Goal: Transaction & Acquisition: Purchase product/service

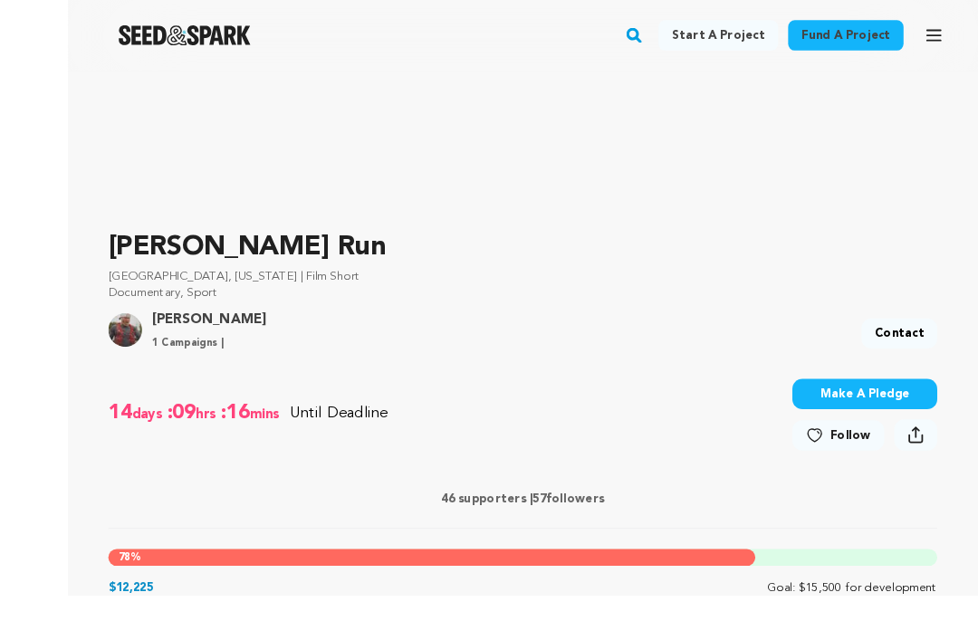
scroll to position [575, 0]
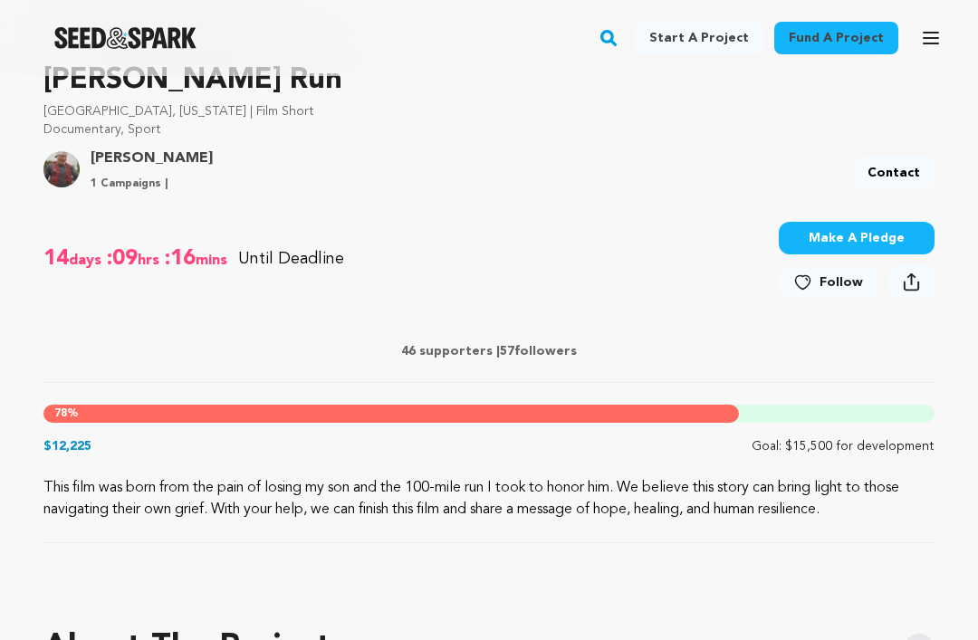
click at [823, 243] on button "Make A Pledge" at bounding box center [857, 238] width 156 height 33
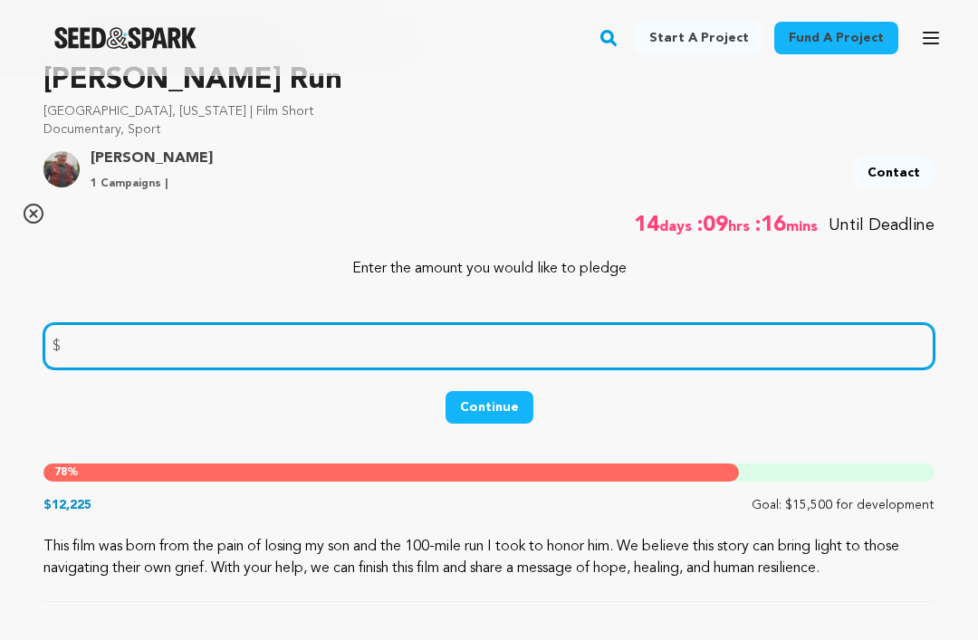
click at [119, 354] on input "number" at bounding box center [488, 346] width 891 height 46
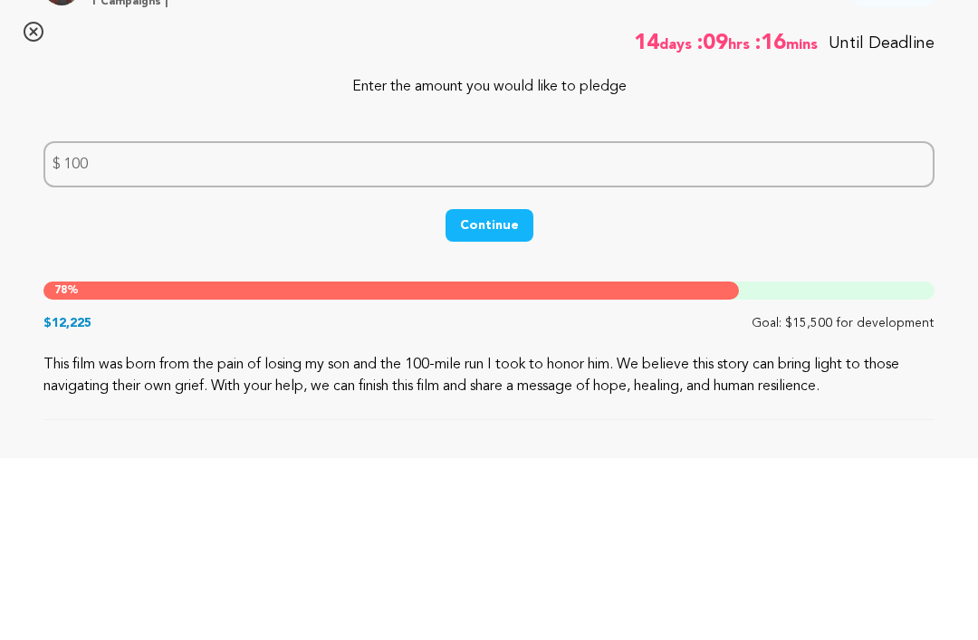
scroll to position [757, 0]
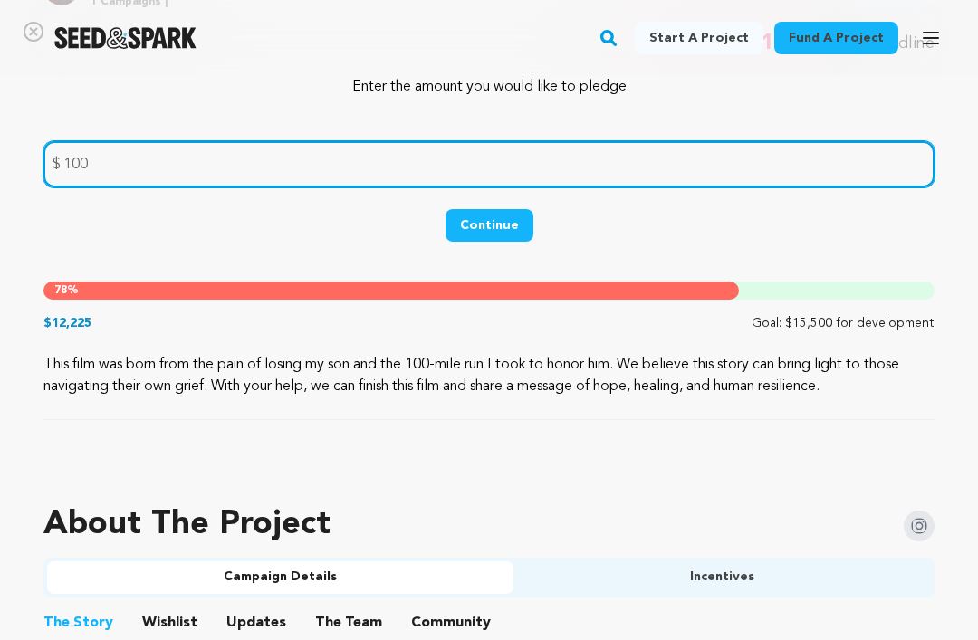
type input "100"
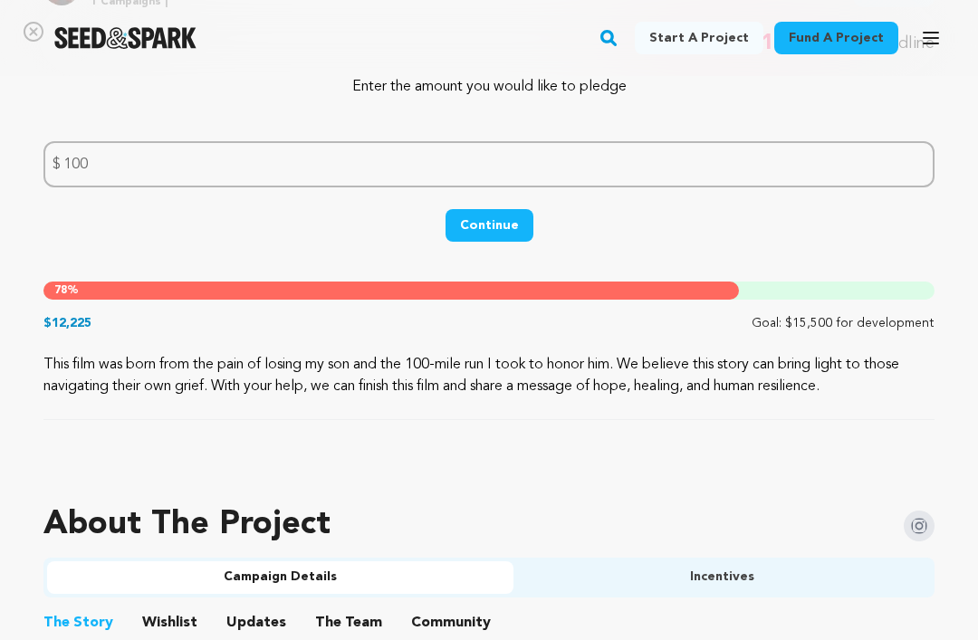
click at [493, 229] on button "Continue" at bounding box center [490, 225] width 88 height 33
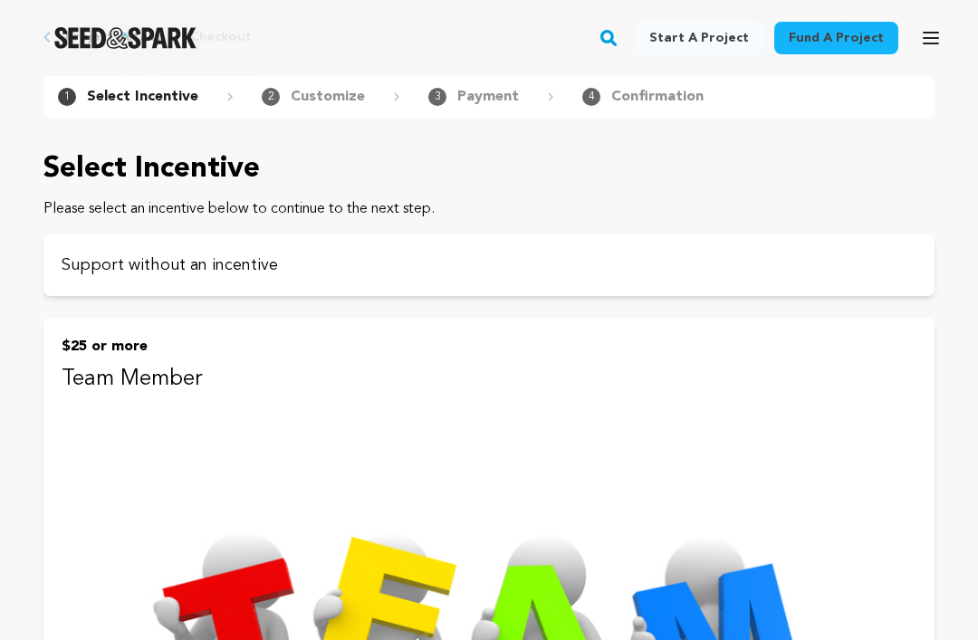
scroll to position [84, 0]
click at [348, 260] on p "Support without an incentive" at bounding box center [489, 265] width 855 height 25
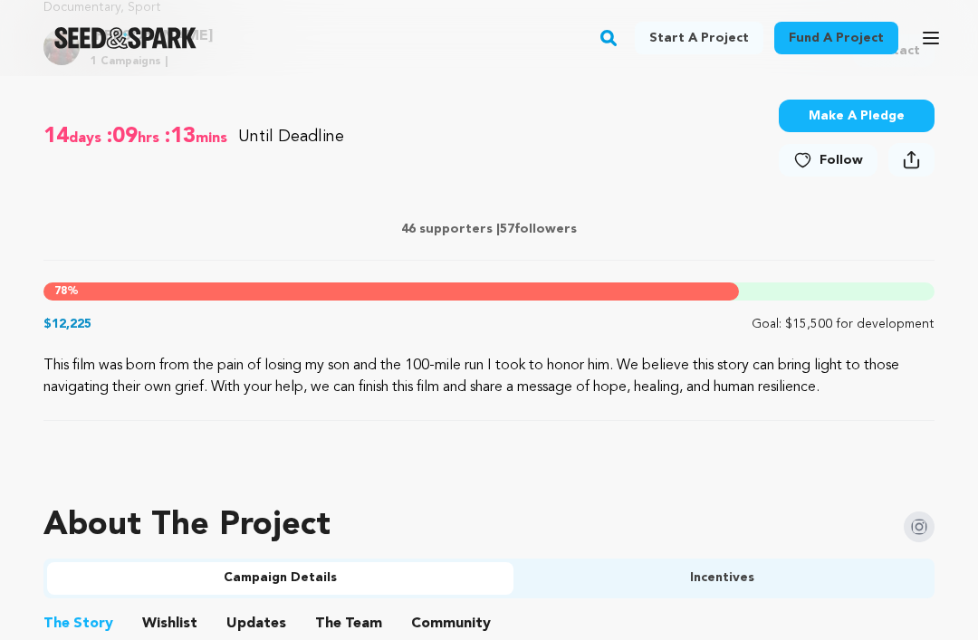
scroll to position [700, 0]
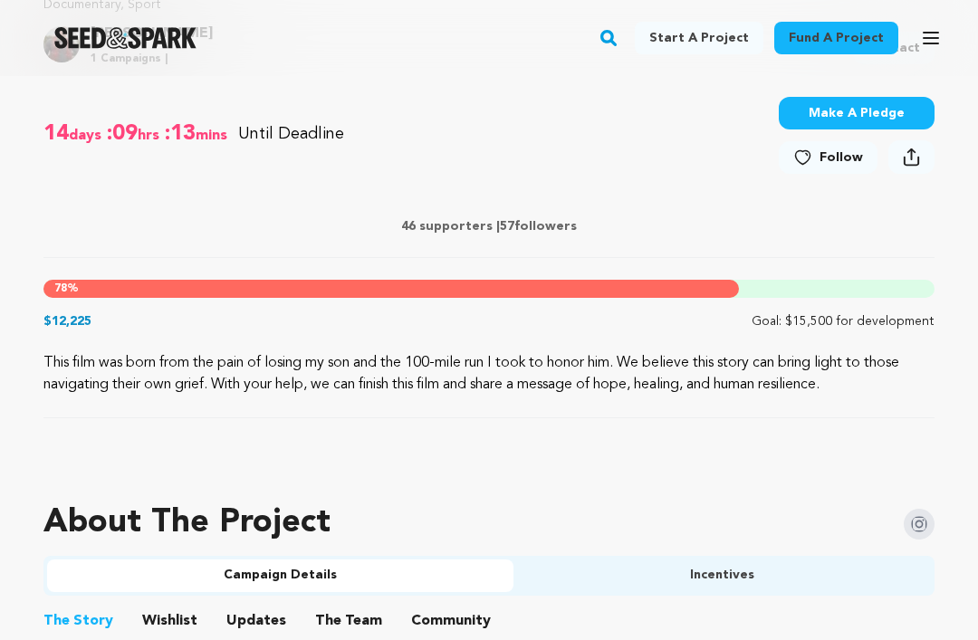
click at [892, 113] on button "Make A Pledge" at bounding box center [857, 113] width 156 height 33
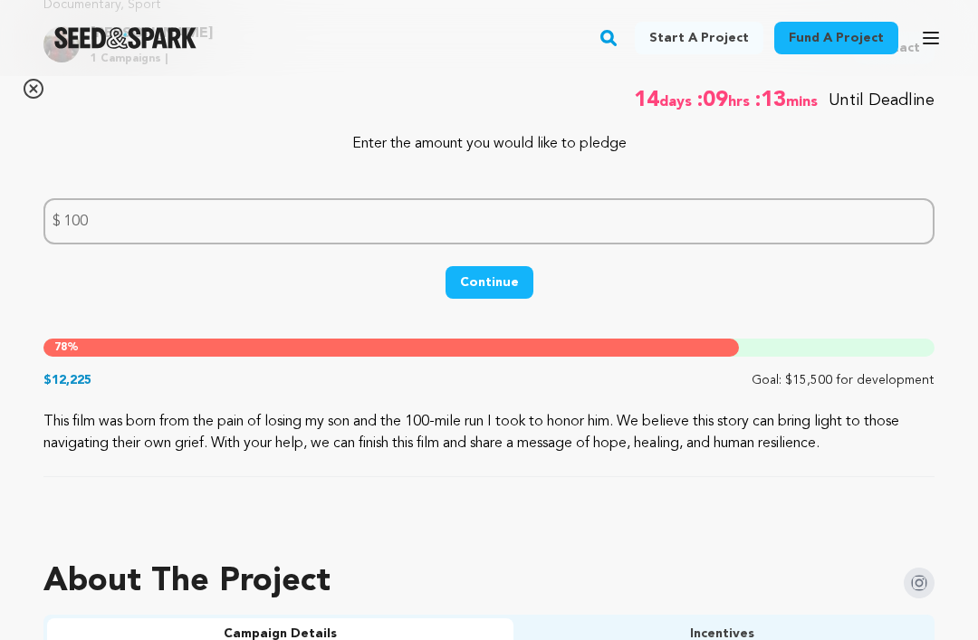
click at [505, 282] on button "Continue" at bounding box center [490, 282] width 88 height 33
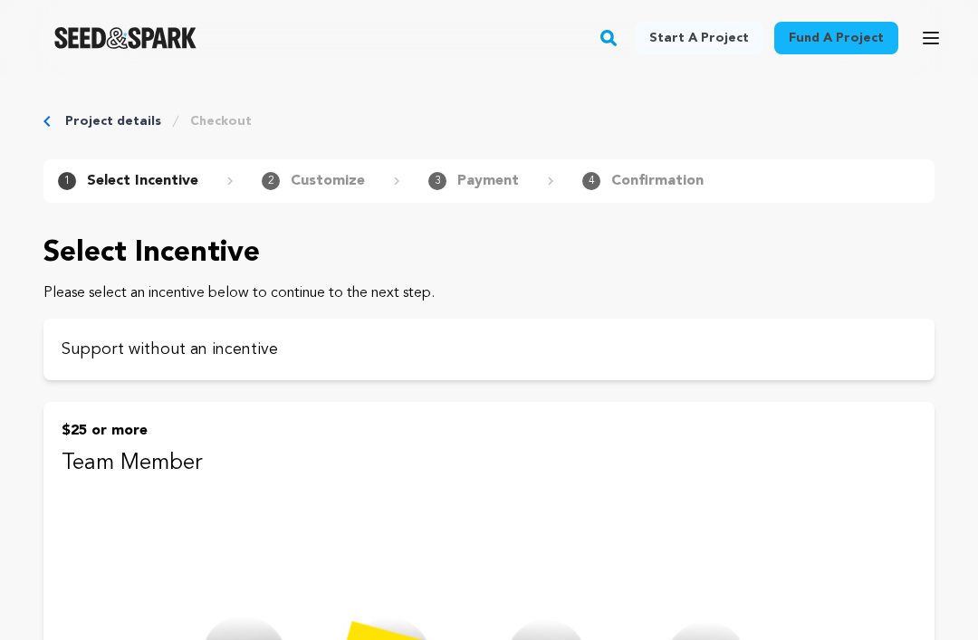
click at [310, 177] on p "Customize" at bounding box center [328, 181] width 74 height 22
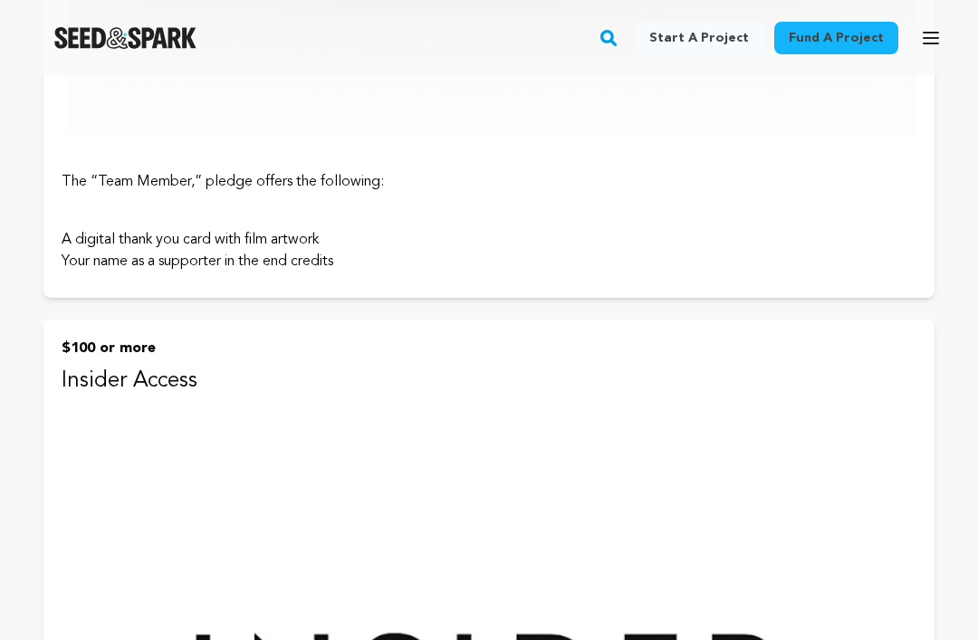
scroll to position [918, 0]
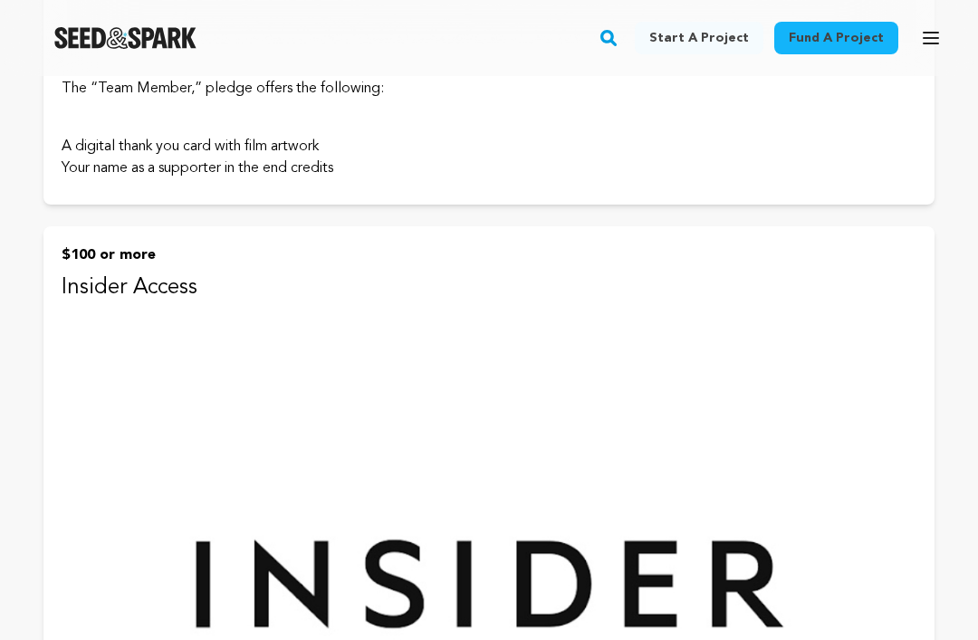
click at [803, 407] on img at bounding box center [489, 595] width 855 height 571
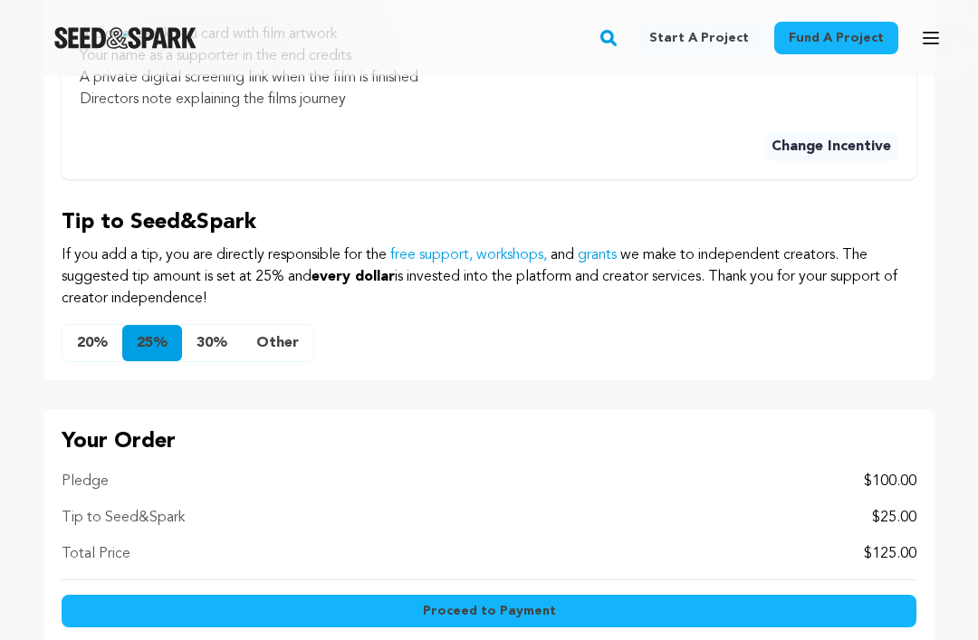
scroll to position [1666, 0]
click at [83, 337] on button "20%" at bounding box center [92, 343] width 60 height 36
click at [288, 358] on button "Other" at bounding box center [278, 343] width 72 height 36
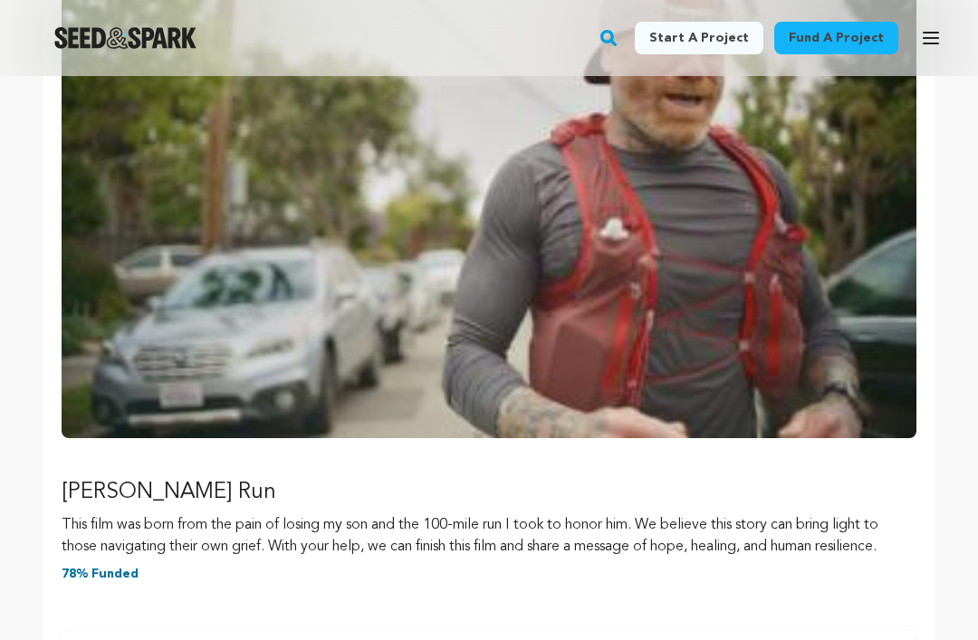
scroll to position [325, 0]
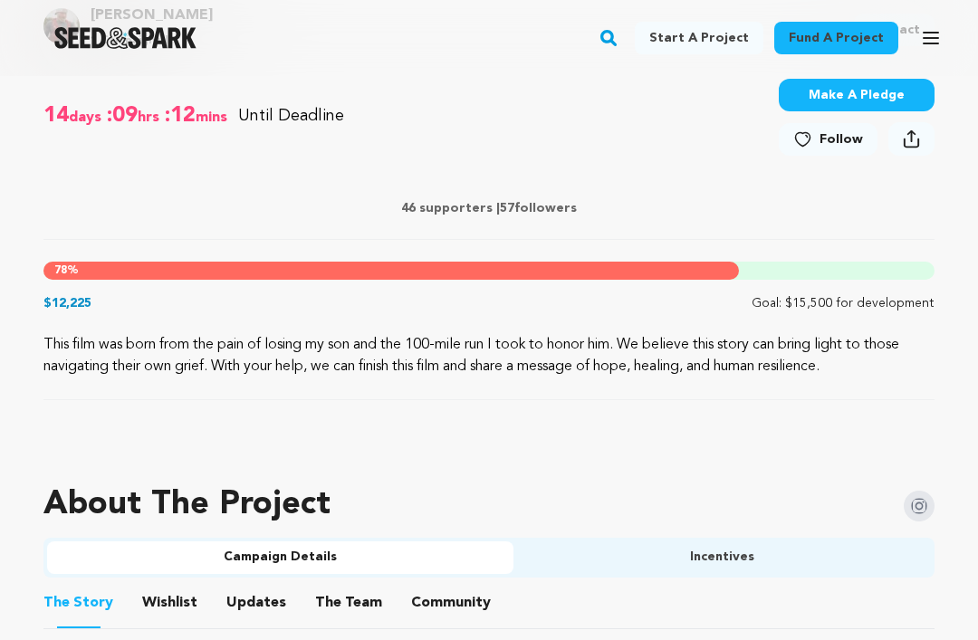
scroll to position [715, 0]
